Goal: Transaction & Acquisition: Purchase product/service

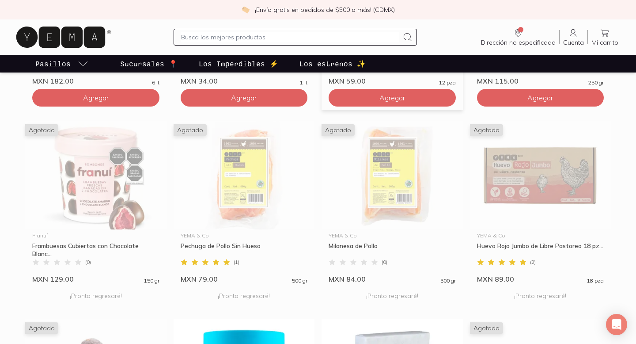
scroll to position [520, 0]
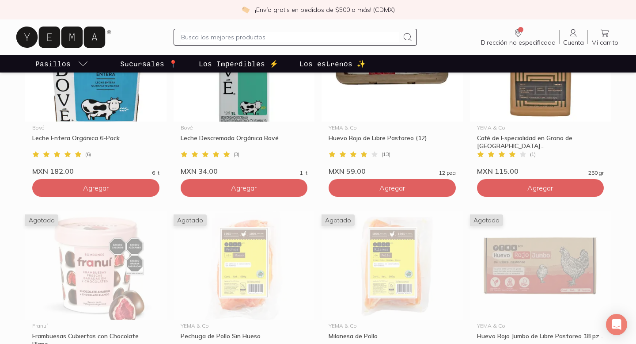
click at [333, 37] on input "text" at bounding box center [289, 37] width 217 height 11
type input "bone broth"
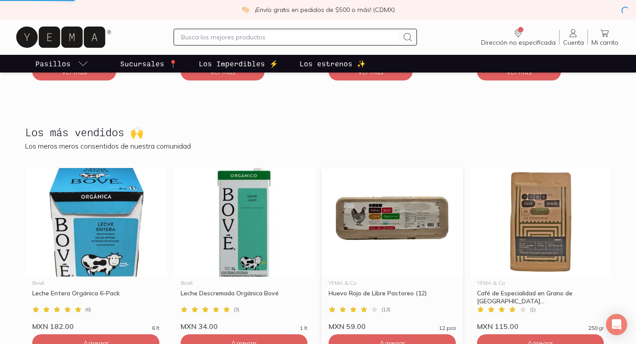
scroll to position [339, 0]
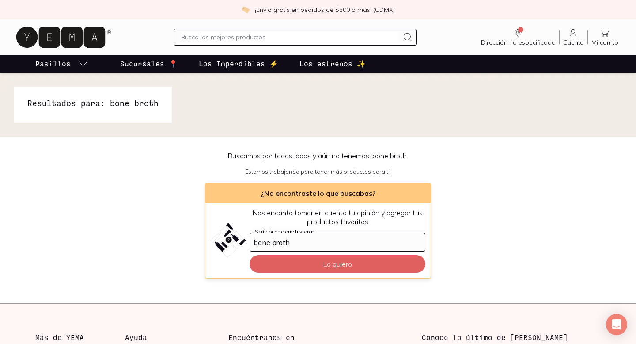
click at [329, 36] on input "text" at bounding box center [289, 37] width 217 height 11
type input "caldo de hueso"
click at [271, 35] on input "text" at bounding box center [289, 37] width 217 height 11
type input "caldo"
click at [280, 35] on input "text" at bounding box center [289, 37] width 217 height 11
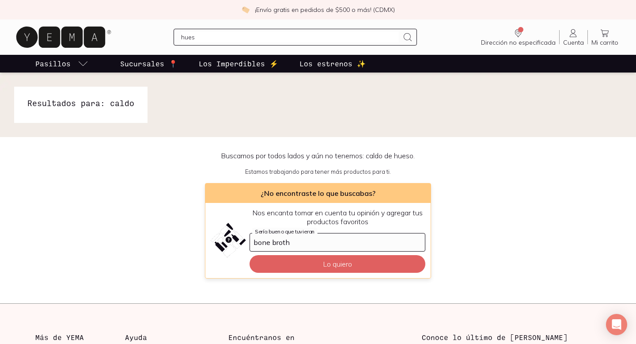
type input "hueso"
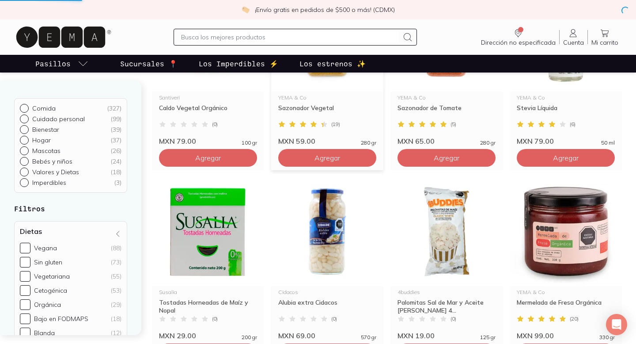
scroll to position [230, 0]
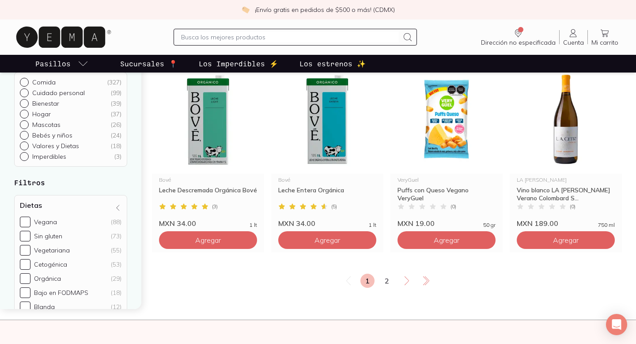
scroll to position [1461, 0]
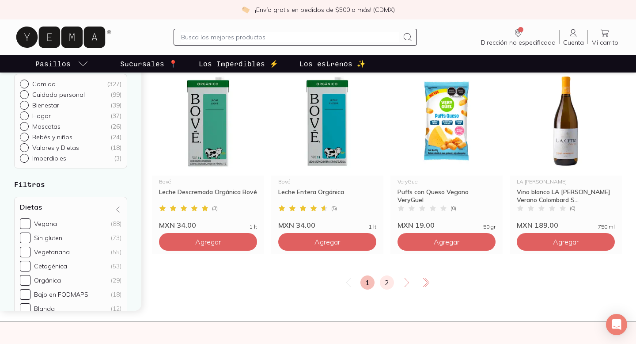
click at [384, 286] on link "2" at bounding box center [387, 282] width 14 height 14
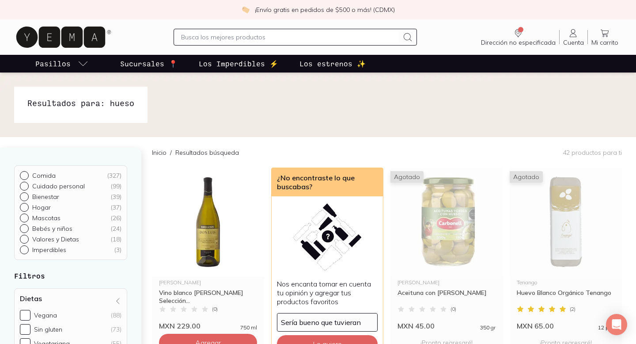
click at [66, 39] on icon at bounding box center [60, 37] width 89 height 21
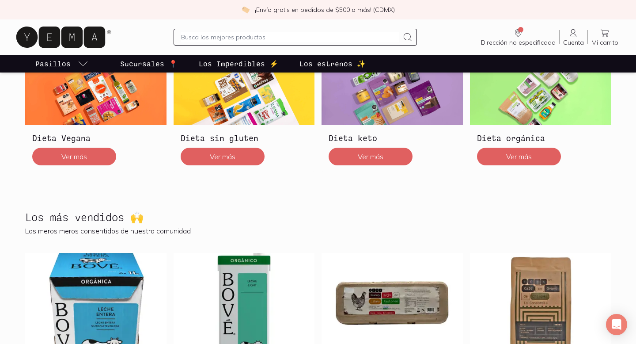
scroll to position [195, 0]
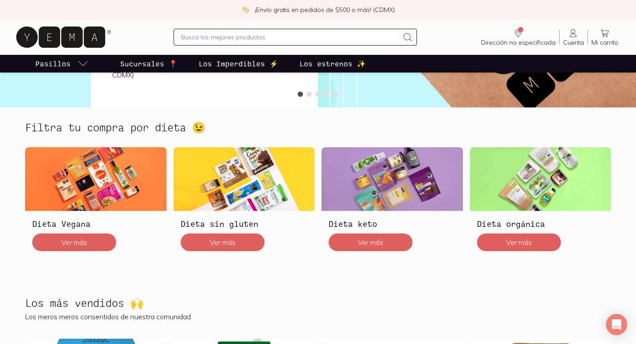
click at [321, 39] on input "text" at bounding box center [289, 37] width 217 height 11
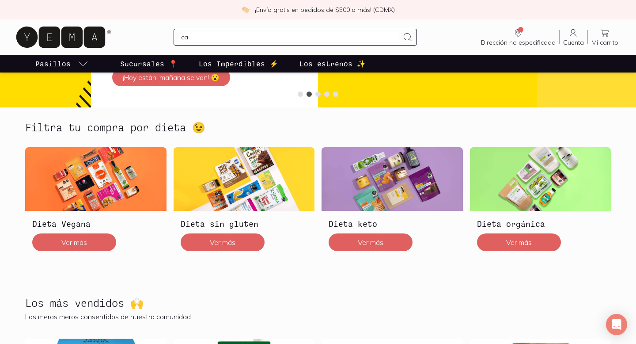
type input "c"
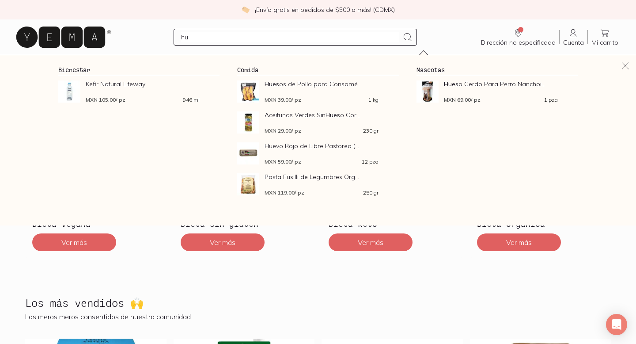
type input "h"
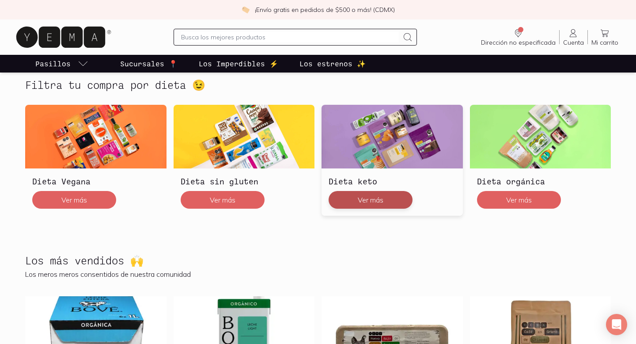
scroll to position [239, 0]
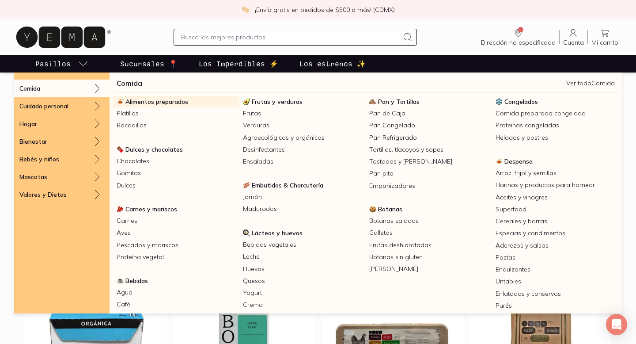
click at [140, 100] on span "Alimentos preparados" at bounding box center [156, 102] width 63 height 8
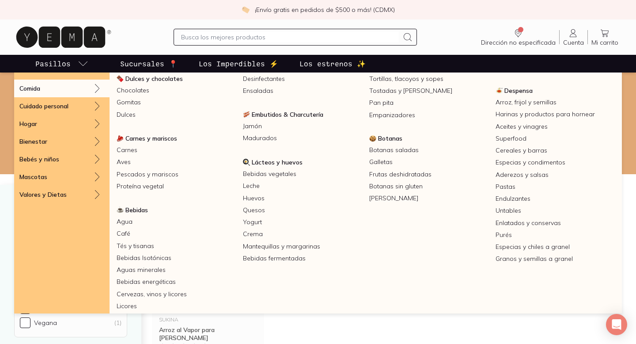
scroll to position [71, 0]
click at [146, 137] on span "Carnes y mariscos" at bounding box center [151, 138] width 52 height 8
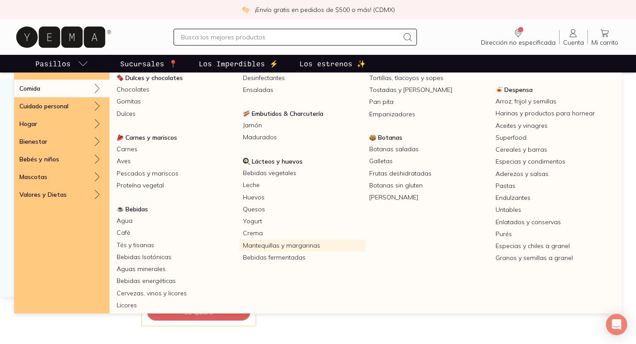
scroll to position [74, 0]
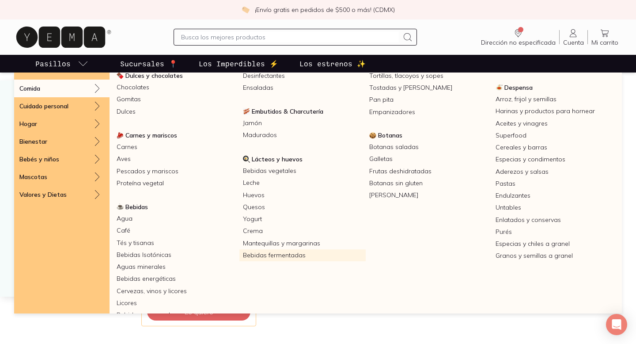
click at [284, 256] on link "Bebidas fermentadas" at bounding box center [302, 255] width 126 height 12
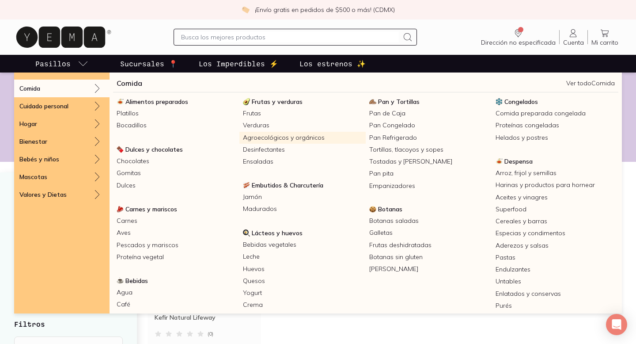
click at [269, 136] on link "Agroecológicos y orgánicos" at bounding box center [302, 138] width 126 height 12
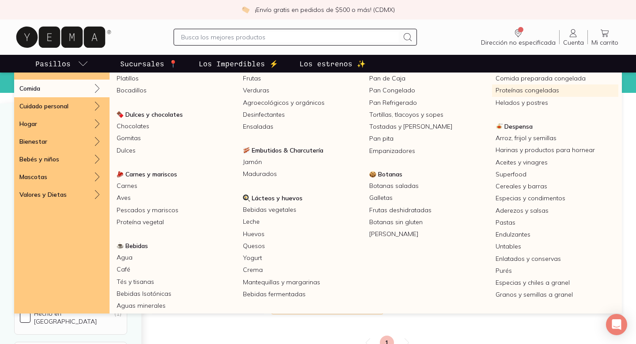
scroll to position [37, 0]
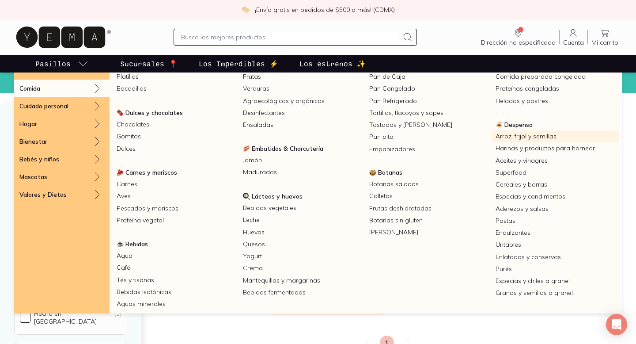
click at [519, 137] on link "Arroz, frijol y semillas" at bounding box center [555, 136] width 126 height 12
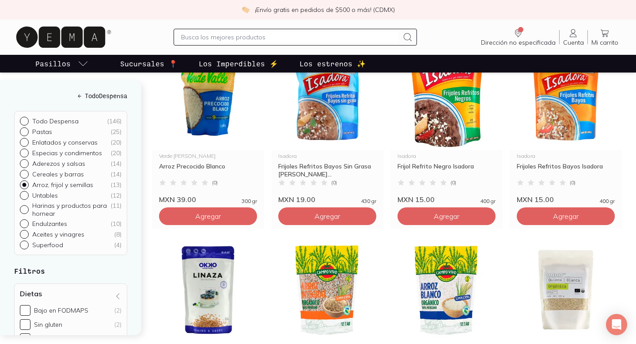
scroll to position [345, 0]
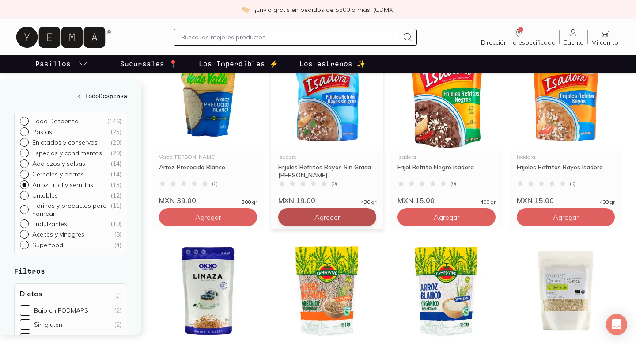
click at [339, 218] on span "Agregar" at bounding box center [328, 216] width 26 height 9
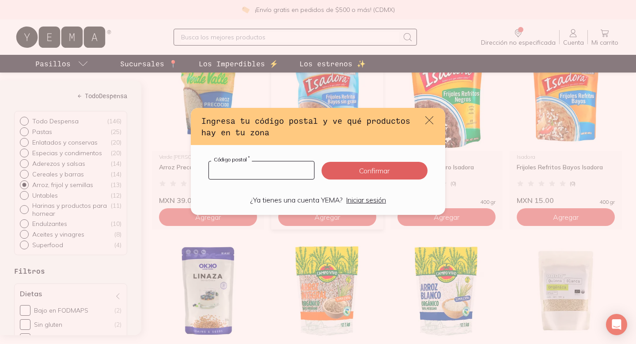
click at [285, 172] on input "default" at bounding box center [261, 170] width 105 height 18
type input "06100"
click at [366, 170] on button "Confirmar" at bounding box center [375, 171] width 106 height 18
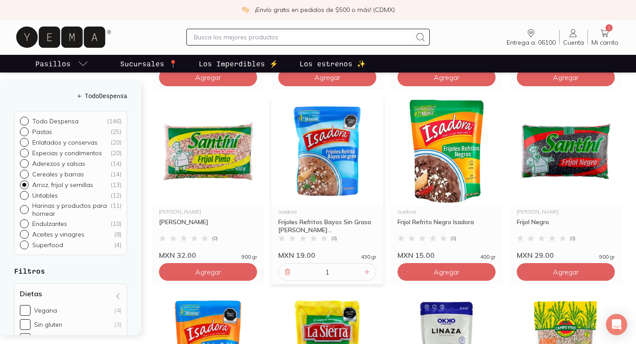
scroll to position [485, 0]
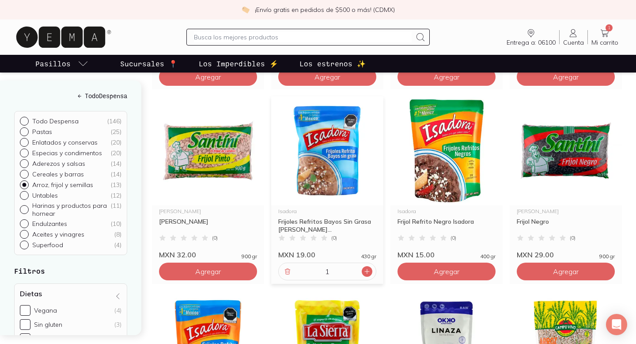
click at [370, 274] on icon at bounding box center [367, 271] width 7 height 7
click at [369, 271] on icon at bounding box center [367, 271] width 7 height 7
click at [285, 273] on icon at bounding box center [287, 271] width 7 height 7
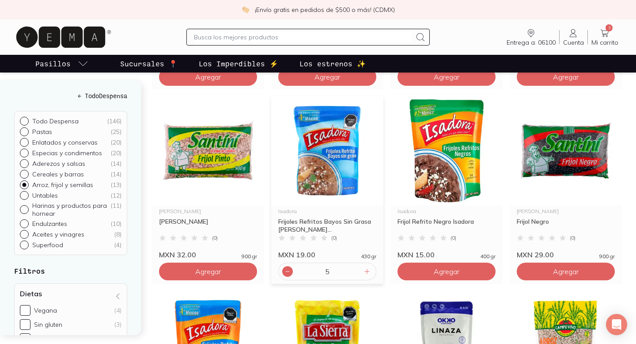
type input "4"
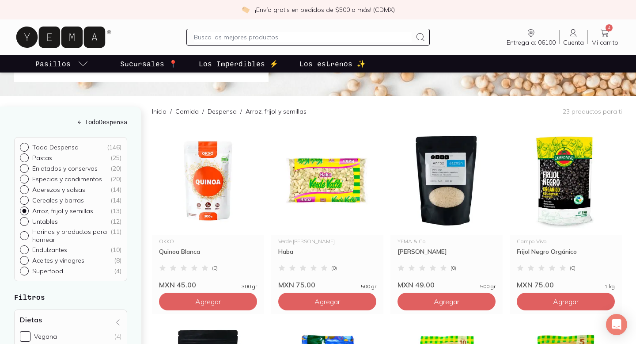
scroll to position [54, 0]
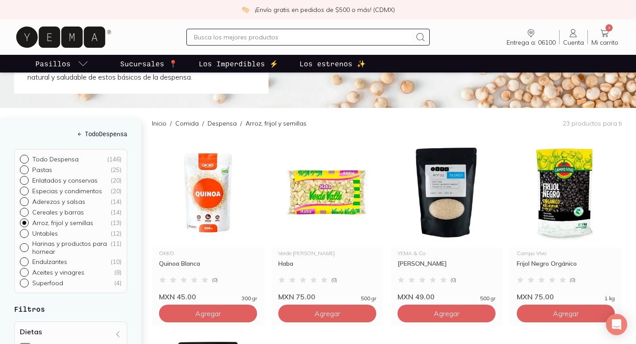
click at [319, 36] on input "text" at bounding box center [302, 37] width 217 height 11
type input "caldo de hueso"
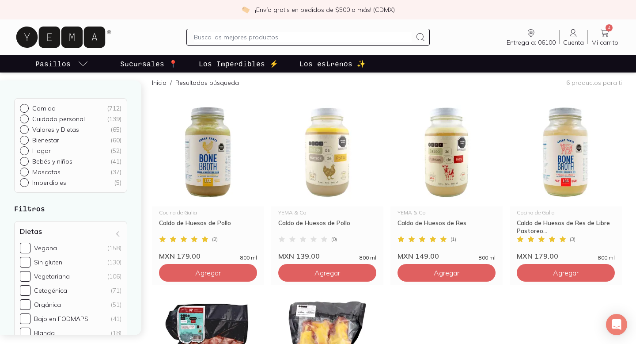
scroll to position [70, 0]
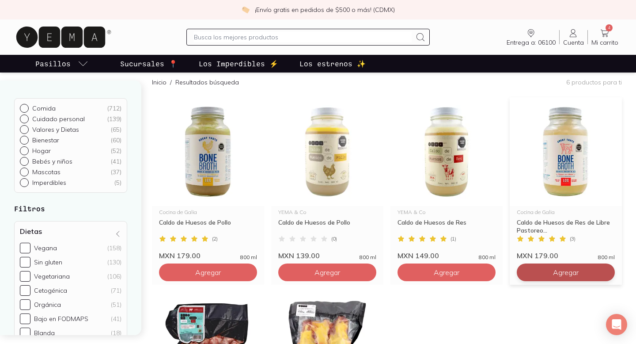
click at [567, 275] on span "Agregar" at bounding box center [566, 272] width 26 height 9
click at [606, 271] on icon at bounding box center [605, 272] width 4 height 4
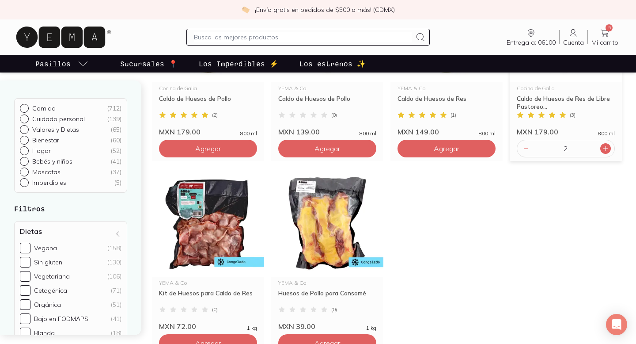
scroll to position [206, 0]
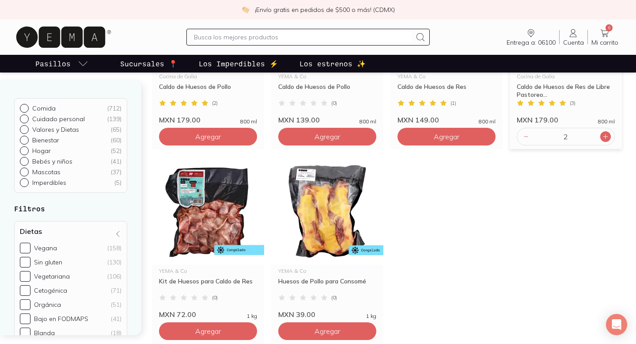
click at [607, 135] on icon at bounding box center [605, 136] width 7 height 7
type input "3"
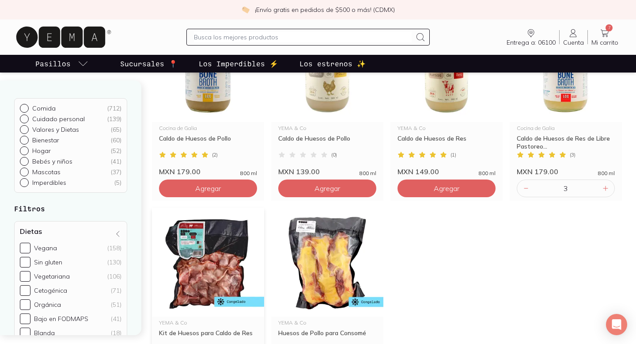
scroll to position [120, 0]
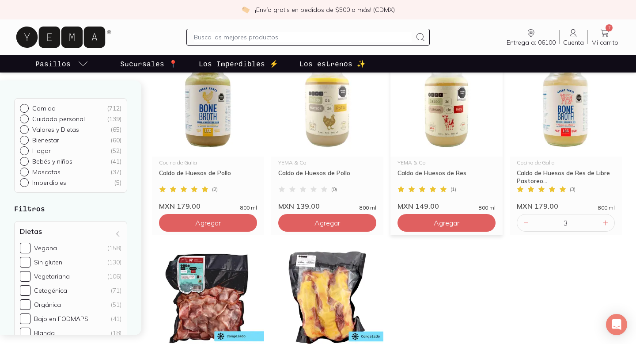
click at [440, 166] on div "YEMA & Co Caldo de Huesos de Res" at bounding box center [447, 172] width 98 height 25
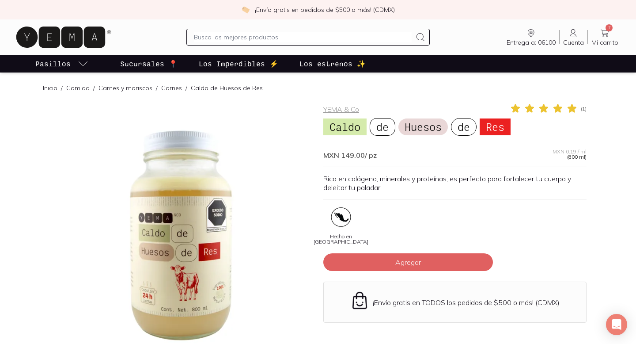
click at [80, 39] on icon at bounding box center [60, 37] width 89 height 21
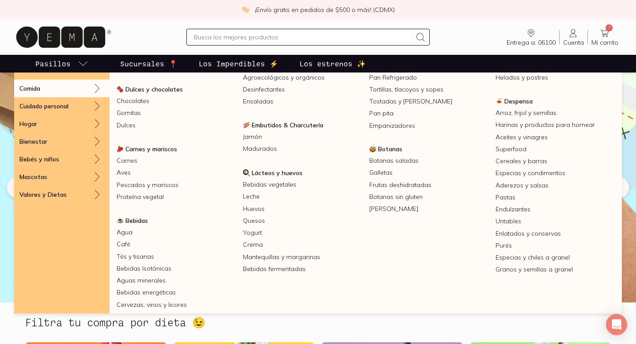
scroll to position [105, 0]
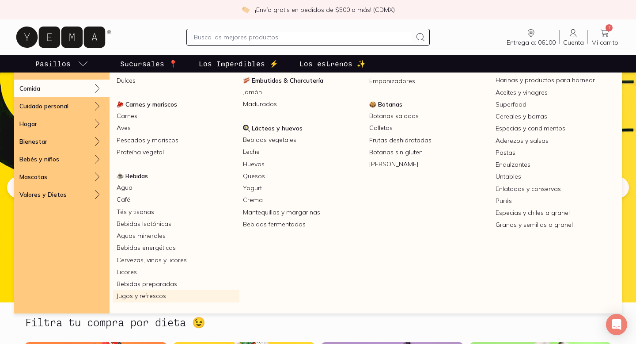
click at [146, 293] on link "Jugos y refrescos" at bounding box center [176, 296] width 126 height 12
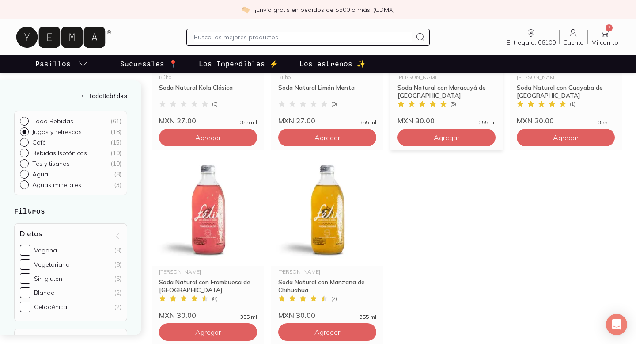
scroll to position [801, 0]
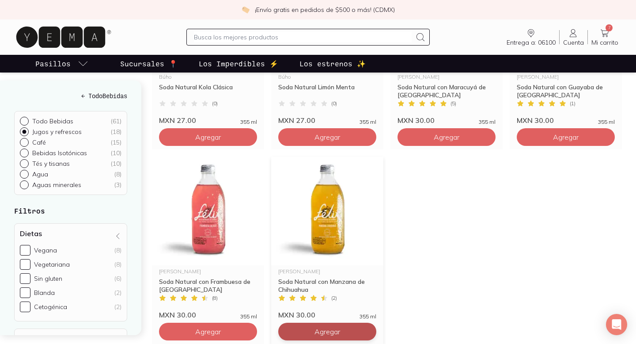
click at [315, 329] on span "Agregar" at bounding box center [328, 331] width 26 height 9
click at [364, 330] on icon at bounding box center [367, 331] width 7 height 7
type input "2"
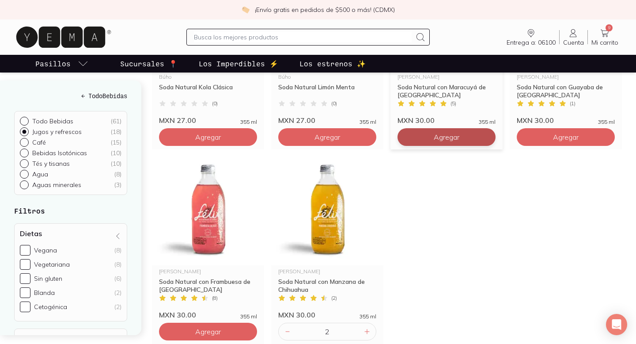
click at [434, 134] on span "Agregar" at bounding box center [447, 137] width 26 height 9
click at [484, 138] on icon at bounding box center [486, 137] width 4 height 4
type input "2"
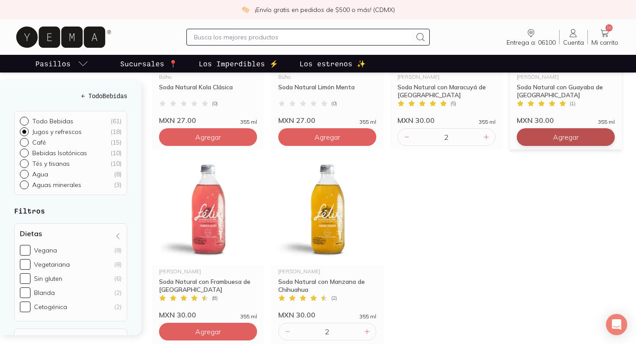
click at [544, 136] on button "Agregar" at bounding box center [566, 137] width 98 height 18
click at [609, 140] on icon at bounding box center [605, 136] width 7 height 7
type input "2"
click at [483, 137] on icon at bounding box center [486, 136] width 7 height 7
type input "3"
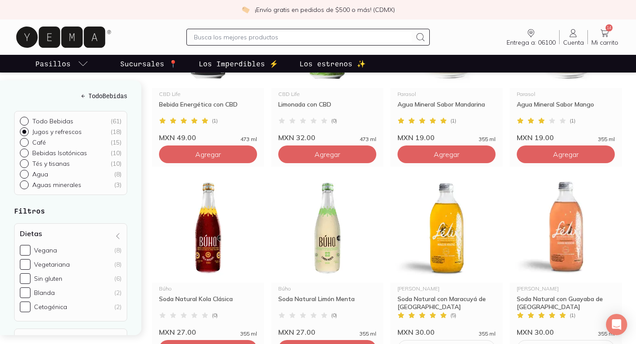
scroll to position [597, 0]
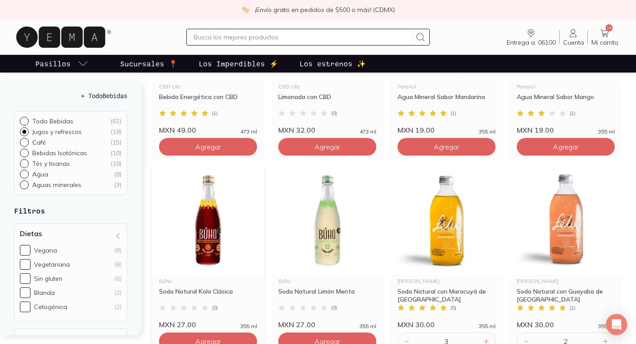
click at [181, 240] on img at bounding box center [208, 220] width 112 height 109
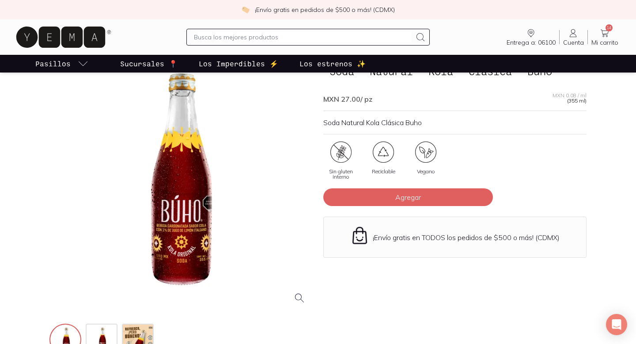
scroll to position [134, 0]
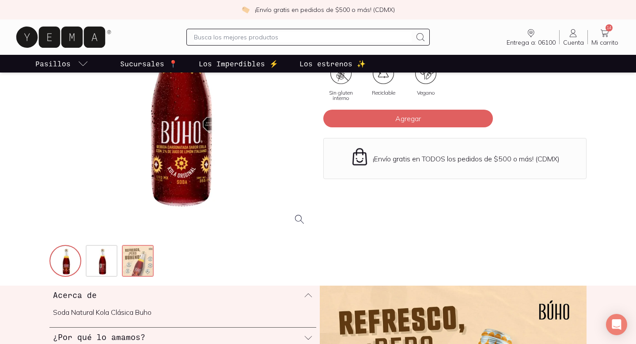
click at [133, 251] on img at bounding box center [139, 262] width 32 height 32
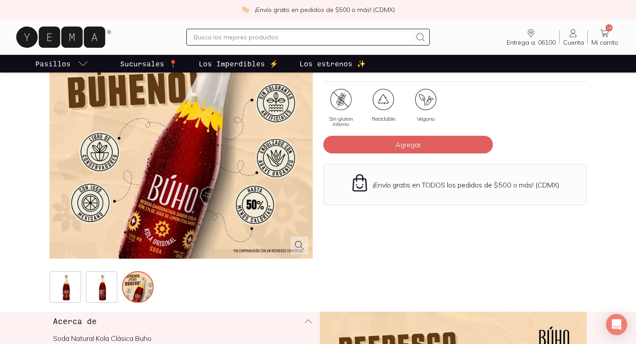
scroll to position [110, 0]
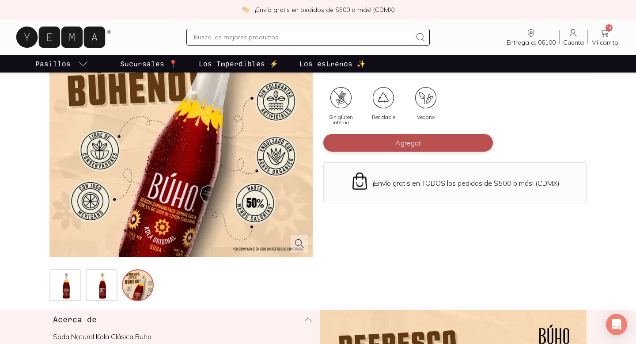
click at [398, 152] on button "Agregar" at bounding box center [408, 143] width 170 height 18
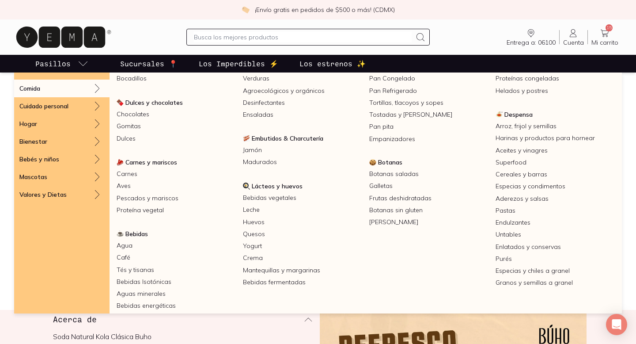
scroll to position [49, 0]
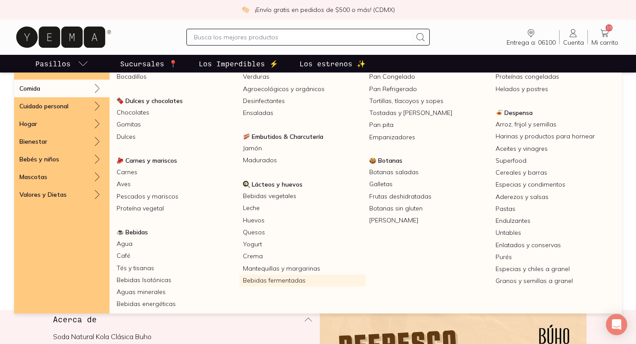
click at [275, 279] on link "Bebidas fermentadas" at bounding box center [302, 280] width 126 height 12
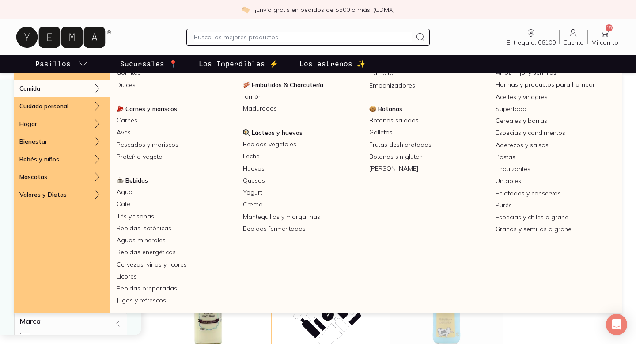
scroll to position [105, 0]
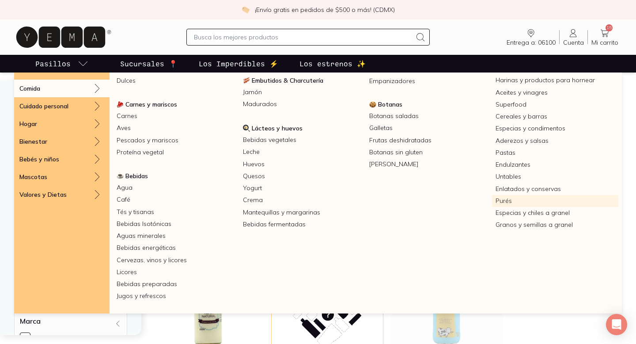
click at [502, 200] on link "Purés" at bounding box center [555, 201] width 126 height 12
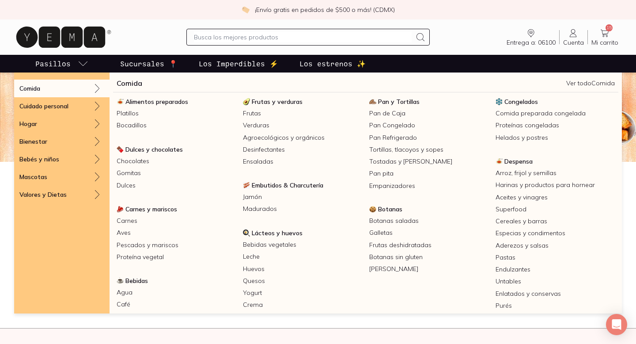
click at [79, 64] on icon "pasillo-todos-link" at bounding box center [83, 63] width 11 height 11
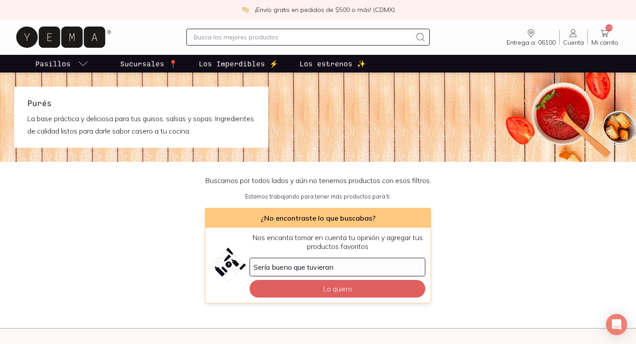
click at [79, 64] on icon "pasillo-todos-link" at bounding box center [83, 63] width 11 height 11
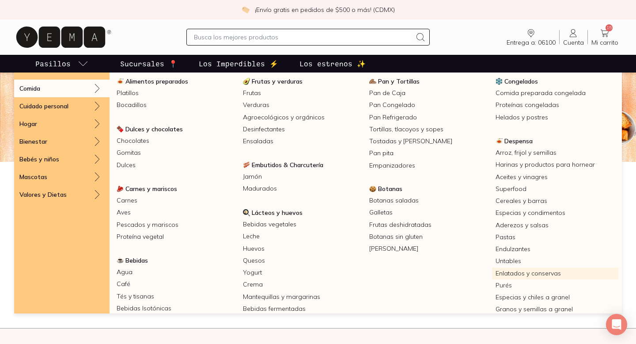
scroll to position [24, 0]
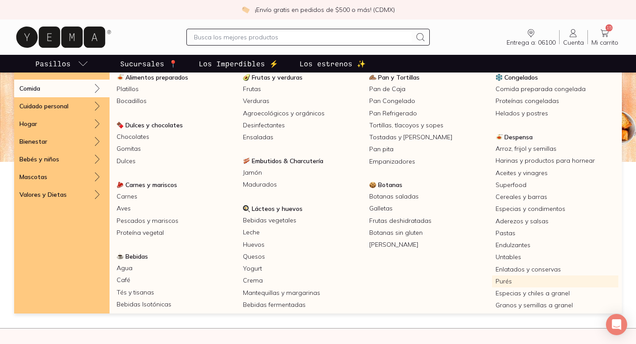
click at [504, 282] on link "Purés" at bounding box center [555, 281] width 126 height 12
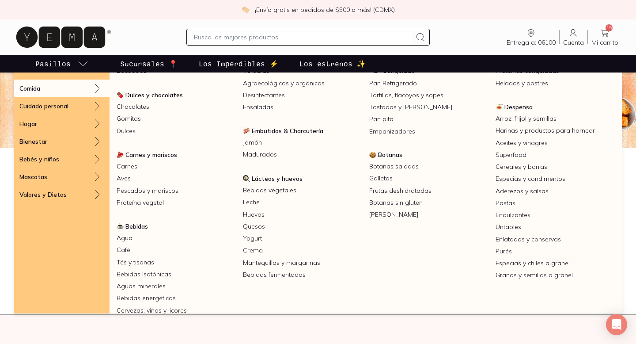
scroll to position [0, 0]
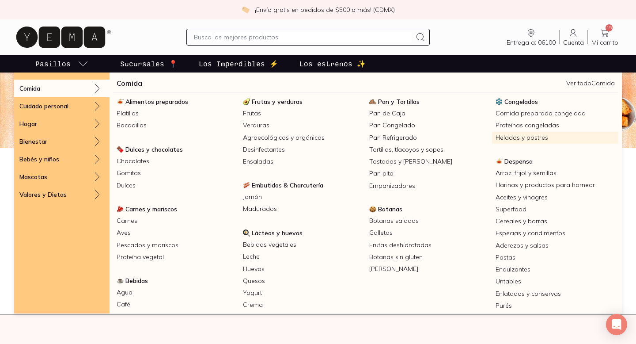
click at [519, 137] on link "Helados y postres" at bounding box center [555, 138] width 126 height 12
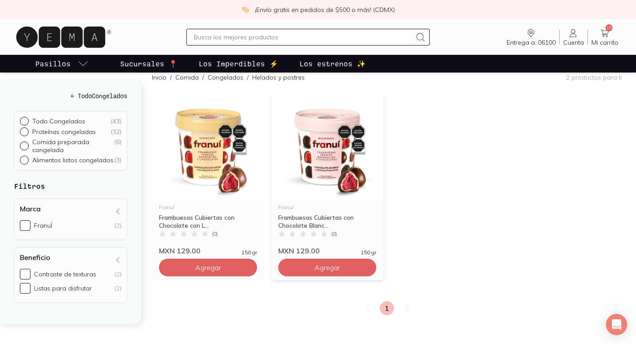
scroll to position [88, 0]
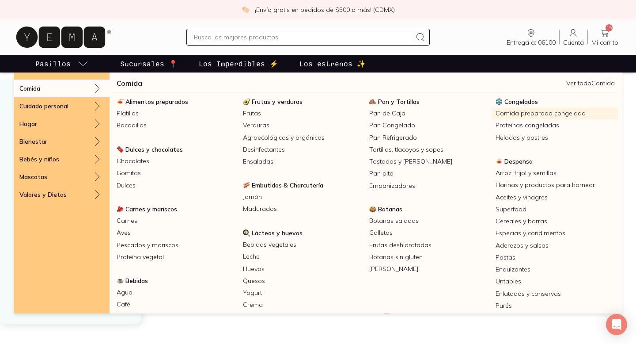
click at [541, 112] on link "Comida preparada congelada" at bounding box center [555, 113] width 126 height 12
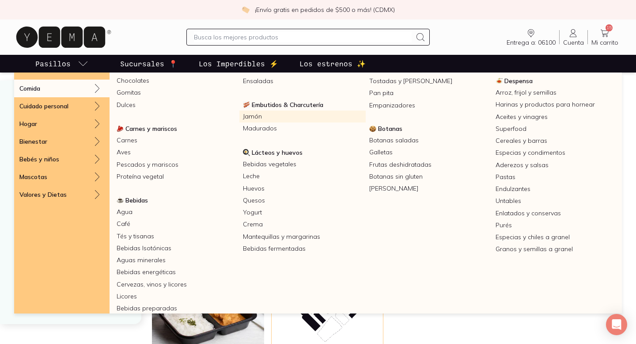
scroll to position [86, 0]
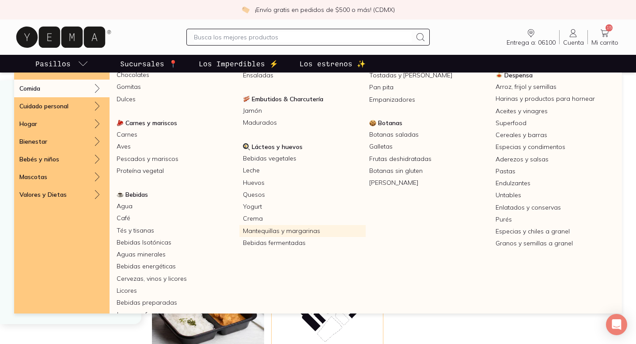
click at [261, 231] on link "Mantequillas y margarinas" at bounding box center [302, 231] width 126 height 12
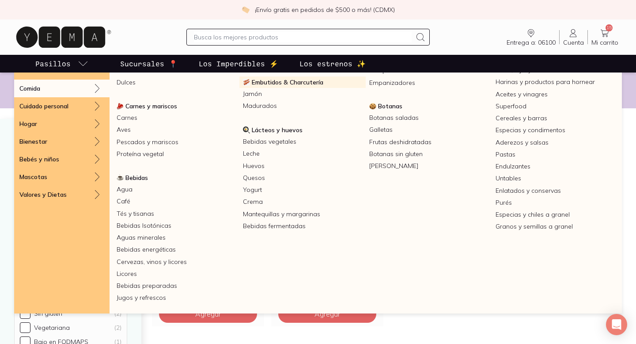
scroll to position [105, 0]
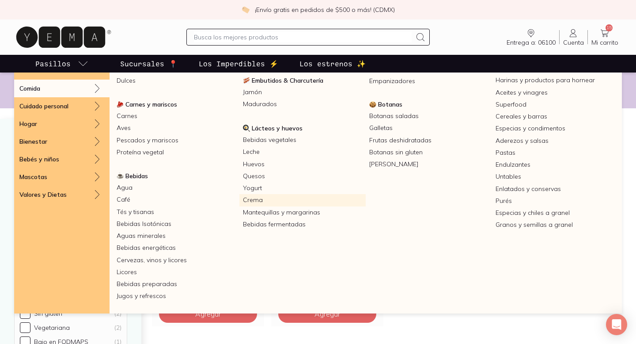
click at [260, 197] on link "Crema" at bounding box center [302, 200] width 126 height 12
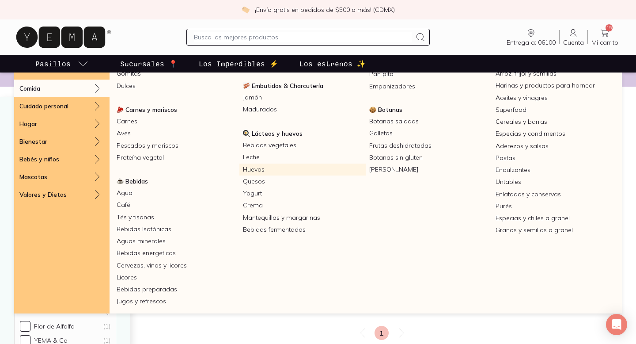
scroll to position [105, 0]
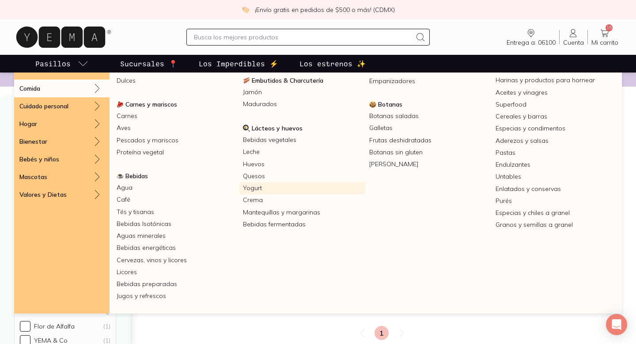
click at [255, 185] on link "Yogurt" at bounding box center [302, 188] width 126 height 12
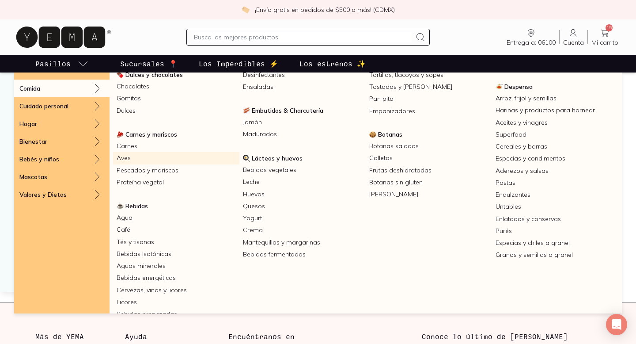
scroll to position [78, 0]
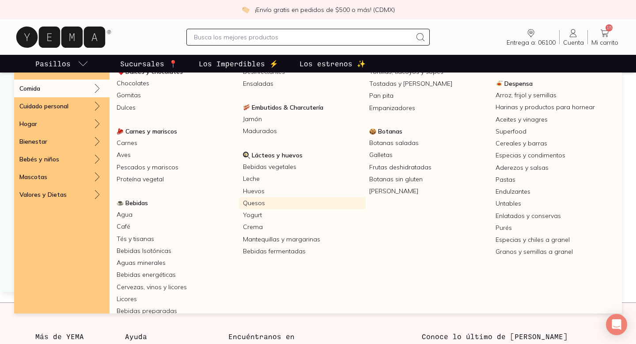
click at [263, 198] on link "Quesos" at bounding box center [302, 203] width 126 height 12
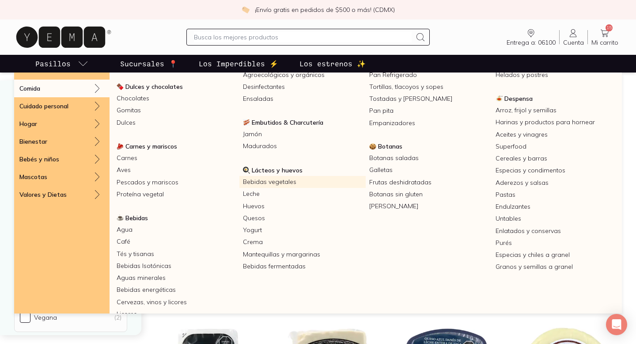
scroll to position [64, 0]
click at [262, 182] on link "Bebidas vegetales" at bounding box center [302, 181] width 126 height 12
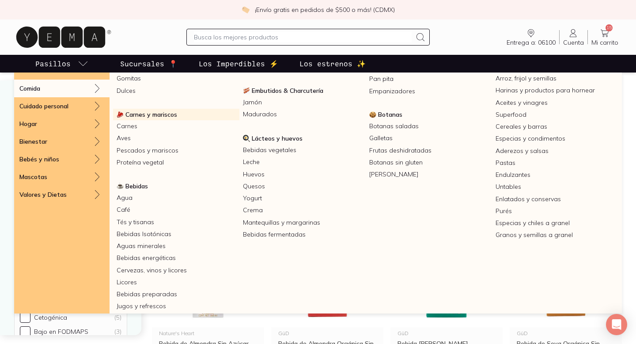
scroll to position [105, 0]
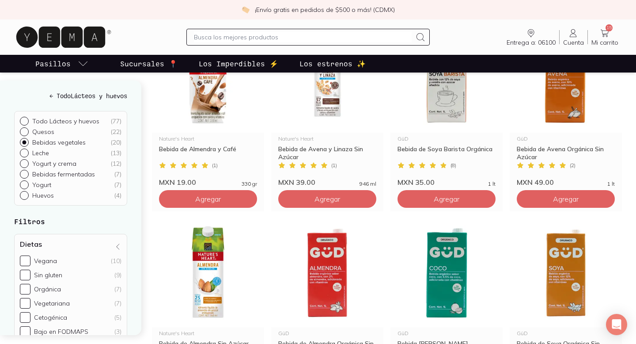
click at [234, 38] on input "text" at bounding box center [302, 37] width 217 height 11
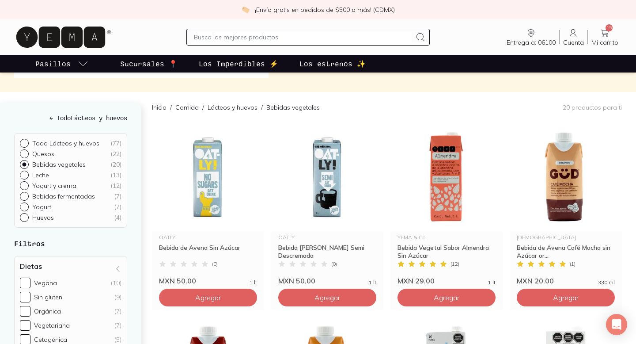
scroll to position [0, 0]
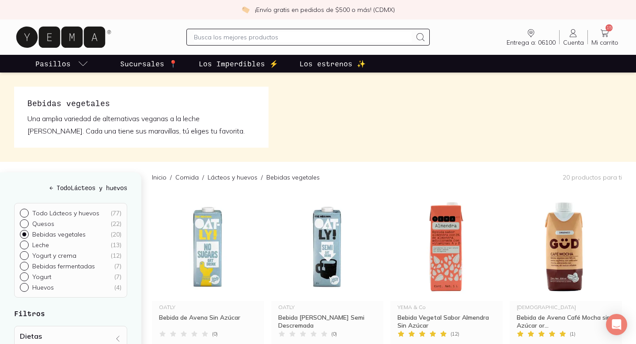
type input "d"
type input "pasta de dientes"
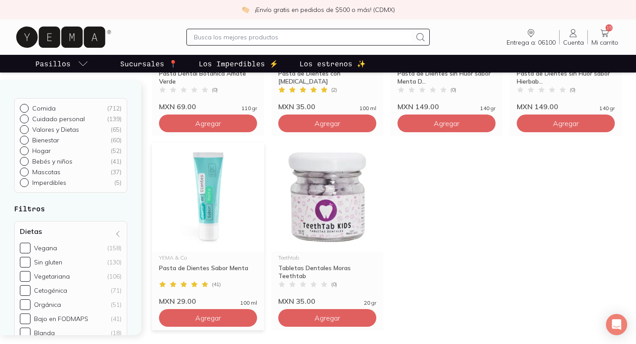
scroll to position [75, 0]
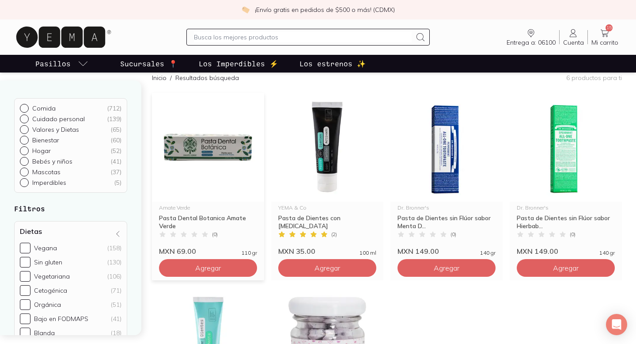
click at [204, 170] on img at bounding box center [208, 147] width 112 height 109
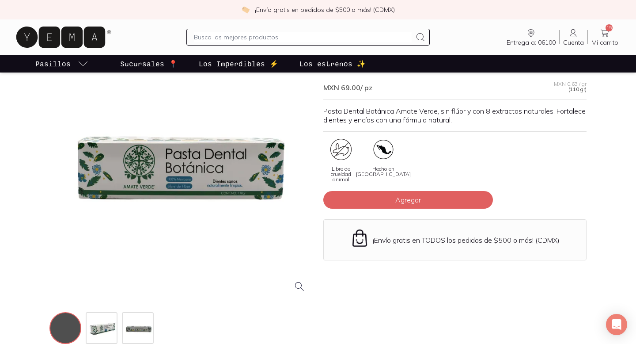
scroll to position [67, 0]
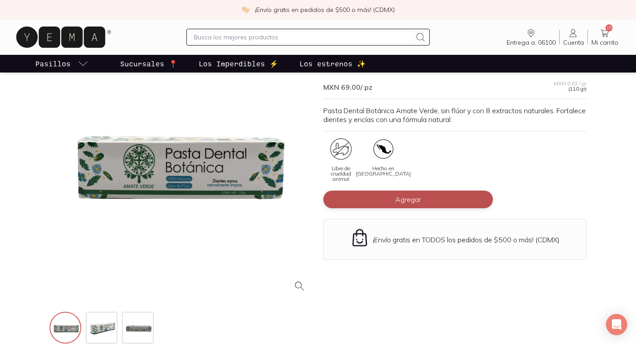
click at [379, 208] on button "Agregar" at bounding box center [408, 199] width 170 height 18
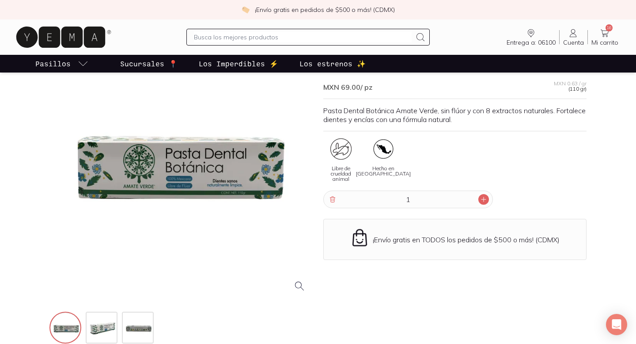
click at [487, 203] on icon at bounding box center [483, 199] width 7 height 7
type input "2"
click at [615, 34] on link "17 Mi carrito Carrito" at bounding box center [605, 37] width 34 height 19
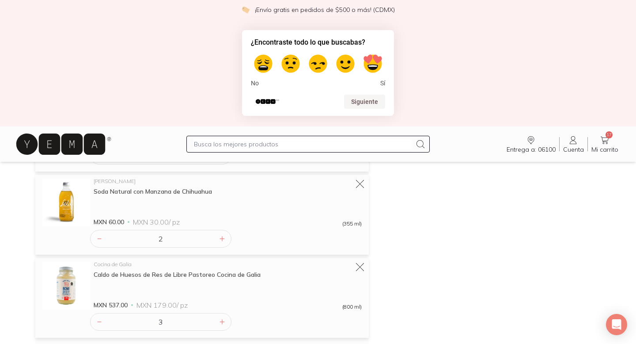
scroll to position [558, 0]
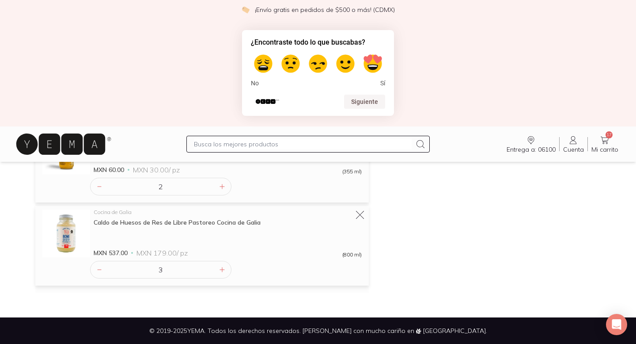
click at [501, 343] on div at bounding box center [318, 344] width 636 height 0
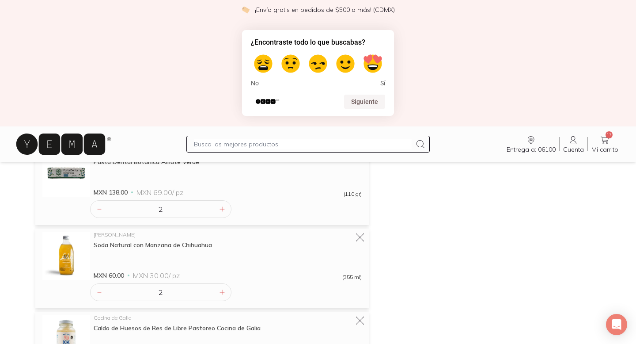
scroll to position [439, 0]
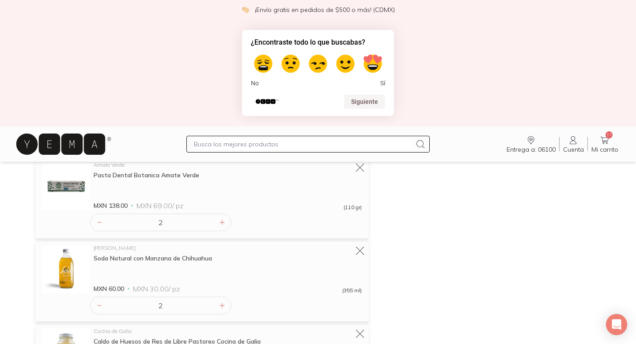
click at [372, 68] on label at bounding box center [372, 63] width 25 height 25
click at [372, 52] on input "5" at bounding box center [372, 51] width 1 height 1
radio input "true"
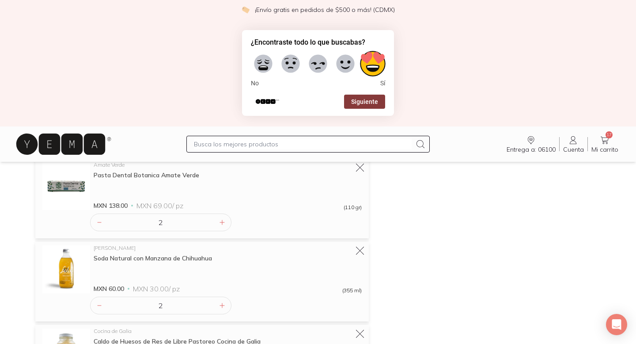
click at [375, 106] on button "Siguiente" at bounding box center [364, 102] width 41 height 14
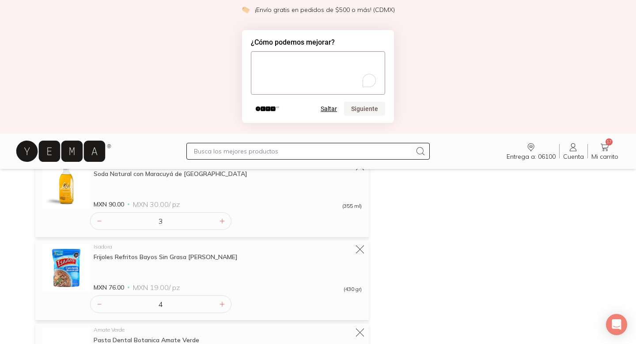
scroll to position [0, 0]
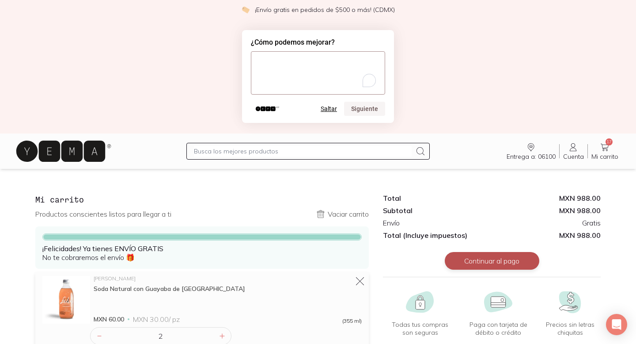
click at [484, 262] on button "Continuar al pago" at bounding box center [492, 261] width 95 height 18
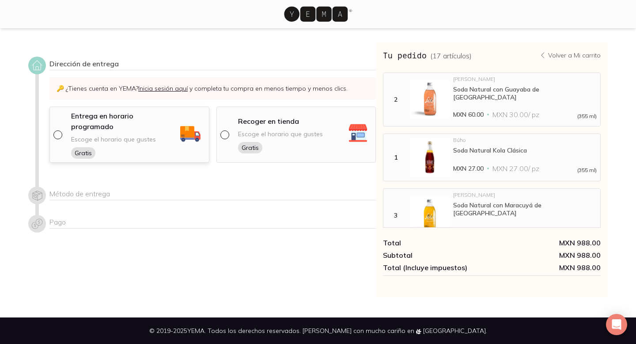
click at [120, 122] on div "Entrega en horario programado" at bounding box center [124, 122] width 106 height 25
select select "204"
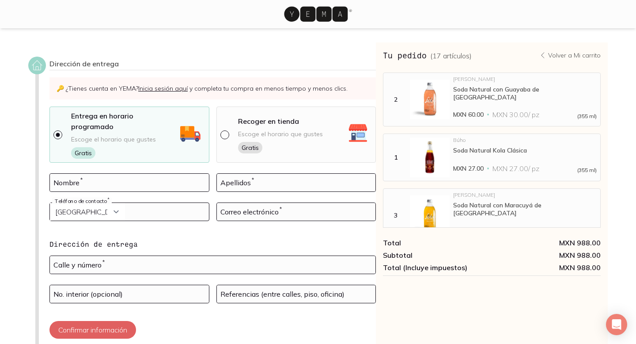
click at [189, 188] on div "Nombre *" at bounding box center [129, 187] width 160 height 29
click at [186, 175] on input at bounding box center [129, 183] width 159 height 18
type input "[PERSON_NAME]"
select select "48"
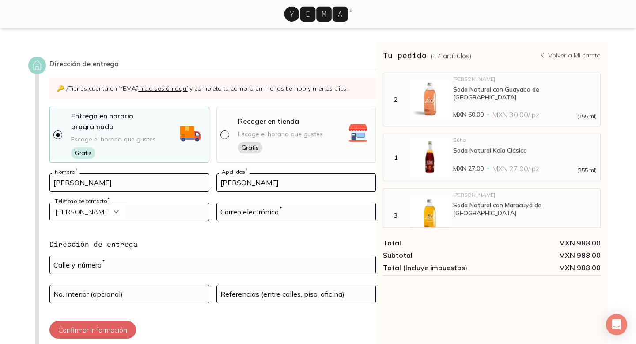
type input "0690198197"
type input "[PERSON_NAME][EMAIL_ADDRESS][DOMAIN_NAME]"
click at [105, 203] on select "Curazao (+5999) [GEOGRAPHIC_DATA] (+1876) [GEOGRAPHIC_DATA][PERSON_NAME][PERSON…" at bounding box center [87, 212] width 75 height 18
select select "204"
click at [50, 203] on select "Curazao (+5999) [GEOGRAPHIC_DATA] (+1876) [GEOGRAPHIC_DATA][PERSON_NAME][PERSON…" at bounding box center [87, 212] width 75 height 18
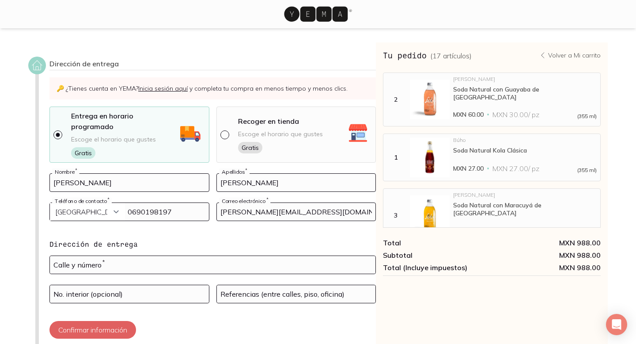
click at [161, 203] on input "0690198197" at bounding box center [129, 212] width 159 height 18
type input "5576464132"
click at [244, 239] on h4 "Dirección de entrega" at bounding box center [212, 244] width 326 height 11
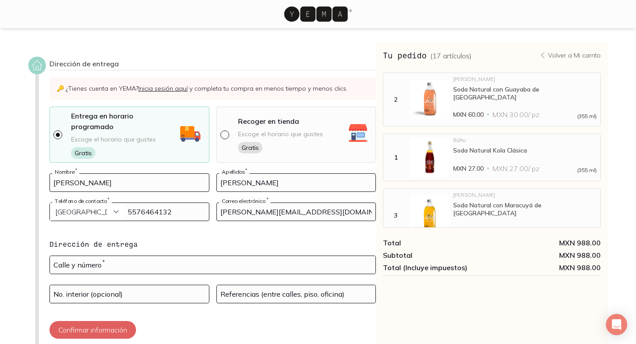
click at [259, 203] on input "[PERSON_NAME][EMAIL_ADDRESS][DOMAIN_NAME]" at bounding box center [296, 212] width 159 height 18
type input "[EMAIL_ADDRESS][DOMAIN_NAME]"
click at [209, 255] on div "Calle y número *" at bounding box center [212, 264] width 326 height 19
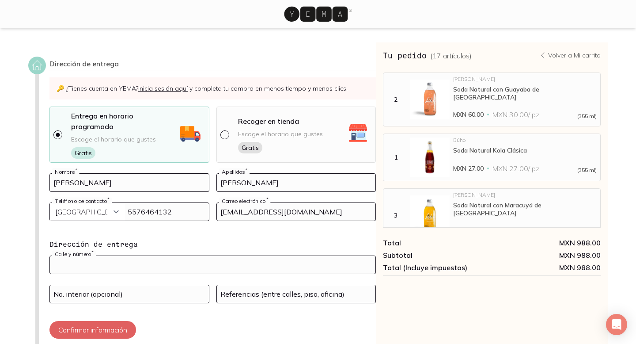
click at [206, 256] on input "text" at bounding box center [213, 265] width 326 height 18
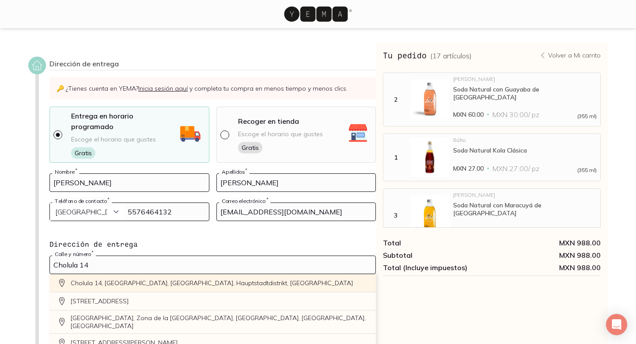
click at [198, 274] on div "Cholula 14, [GEOGRAPHIC_DATA], [GEOGRAPHIC_DATA], Hauptstadtdistrikt, [GEOGRAPH…" at bounding box center [212, 283] width 326 height 18
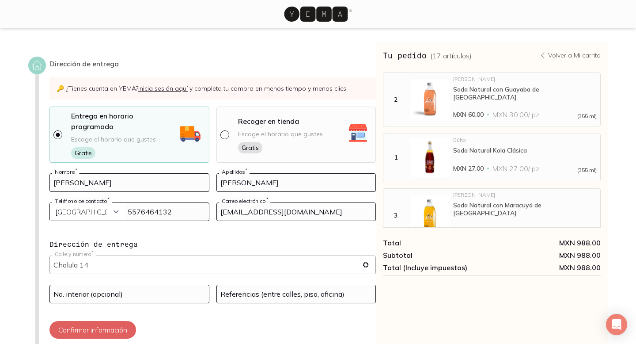
type input "[STREET_ADDRESS]"
click at [159, 285] on input at bounding box center [129, 294] width 159 height 18
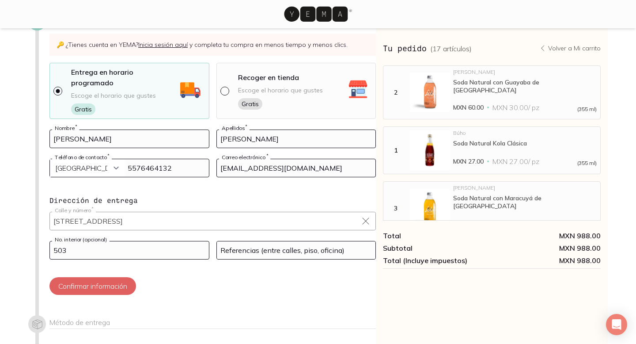
scroll to position [102, 0]
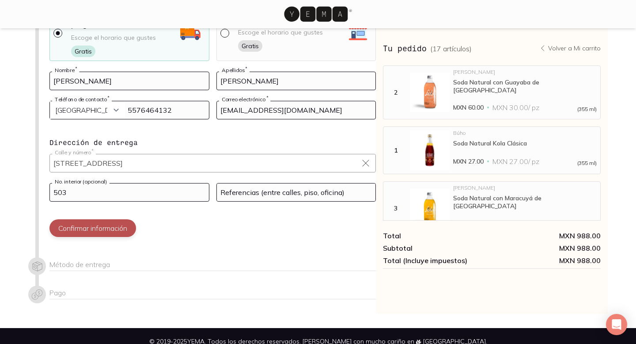
type input "503"
click at [86, 222] on button "Confirmar información" at bounding box center [92, 228] width 87 height 18
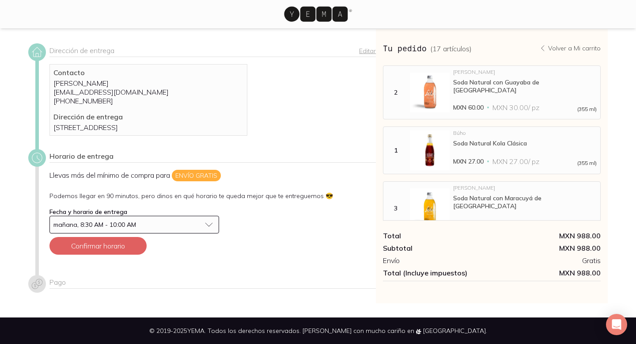
scroll to position [22, 0]
click at [147, 221] on div "mañana, 8:30 AM - 10:00 AM" at bounding box center [127, 224] width 148 height 8
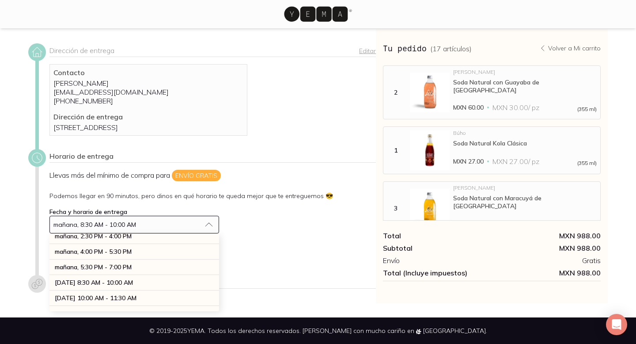
scroll to position [54, 0]
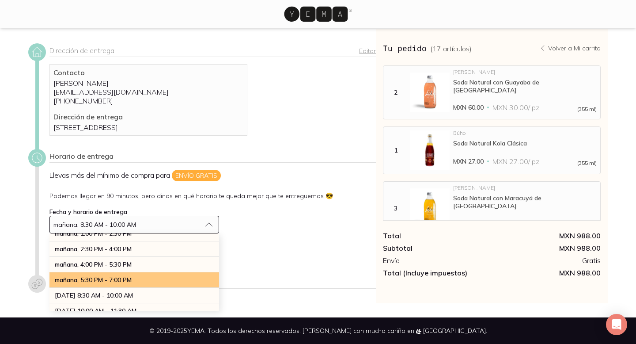
click at [125, 280] on span "mañana, 5:30 PM - 7:00 PM" at bounding box center [93, 280] width 77 height 8
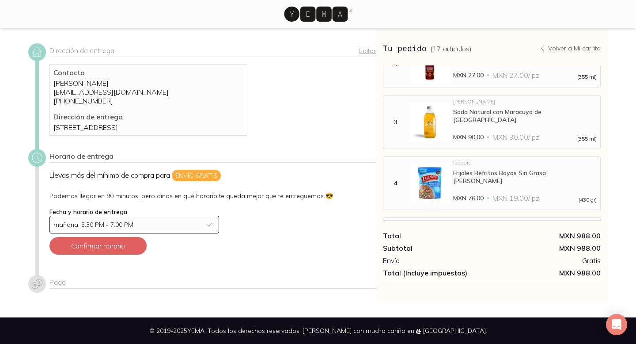
scroll to position [53, 0]
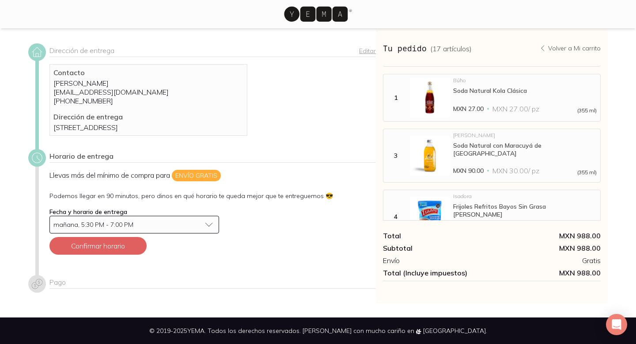
click at [618, 343] on div at bounding box center [318, 344] width 636 height 0
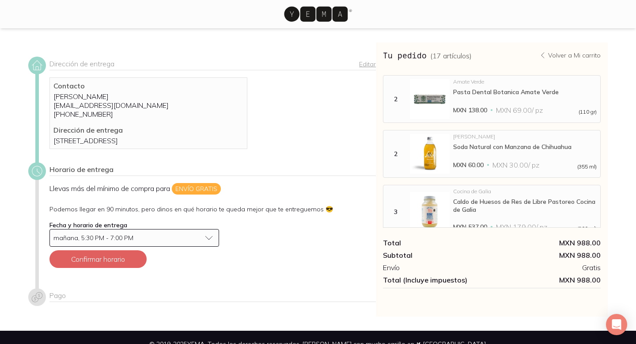
scroll to position [22, 0]
